Goal: Information Seeking & Learning: Find specific fact

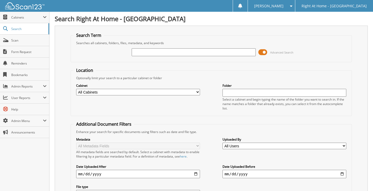
click at [157, 50] on input "text" at bounding box center [194, 52] width 124 height 8
type input "[PERSON_NAME]"
click at [226, 48] on div "[PERSON_NAME]" at bounding box center [194, 52] width 124 height 9
drag, startPoint x: 225, startPoint y: 50, endPoint x: 228, endPoint y: 48, distance: 3.6
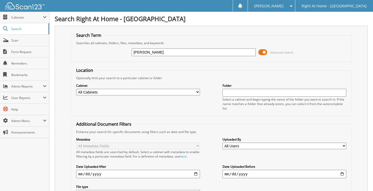
click at [225, 50] on input "[PERSON_NAME]" at bounding box center [194, 52] width 124 height 8
click at [153, 52] on input "[PERSON_NAME]" at bounding box center [194, 52] width 124 height 8
type input "linda shanley"
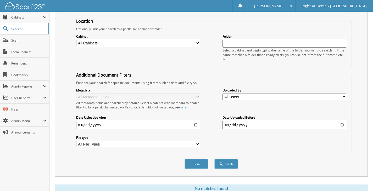
scroll to position [77, 0]
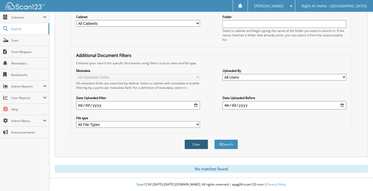
click at [192, 141] on button "Clear" at bounding box center [196, 145] width 24 height 10
